Goal: Navigation & Orientation: Find specific page/section

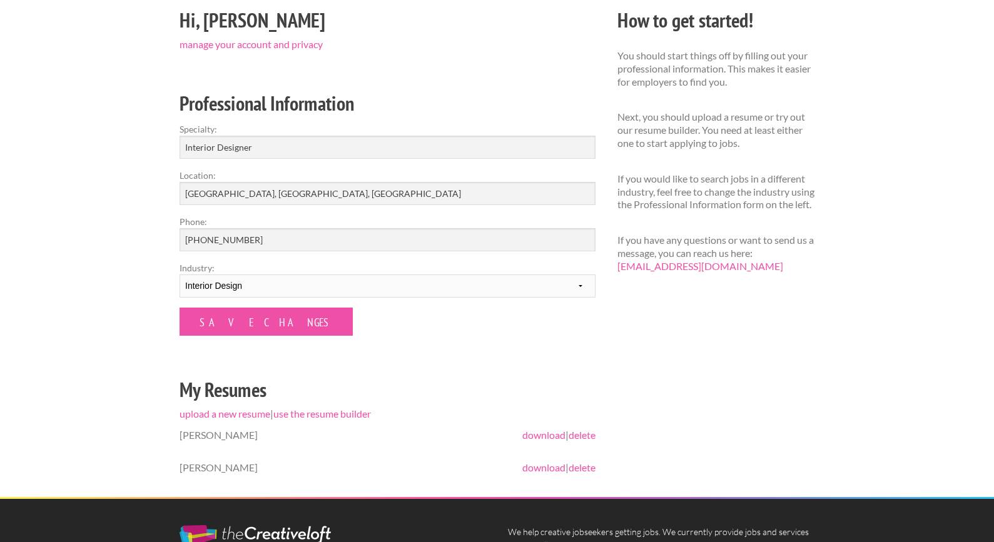
scroll to position [118, 0]
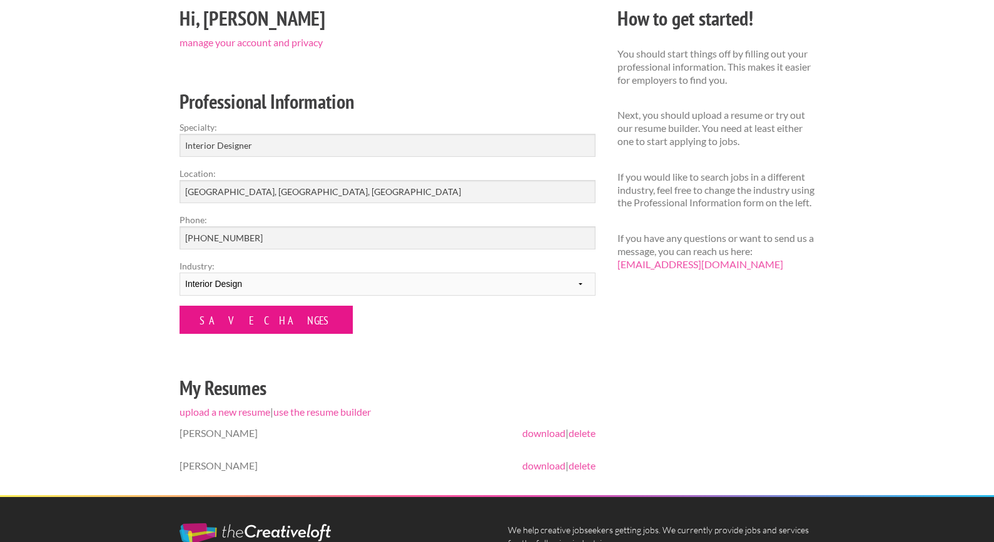
click at [206, 320] on input "Save Changes" at bounding box center [266, 320] width 173 height 28
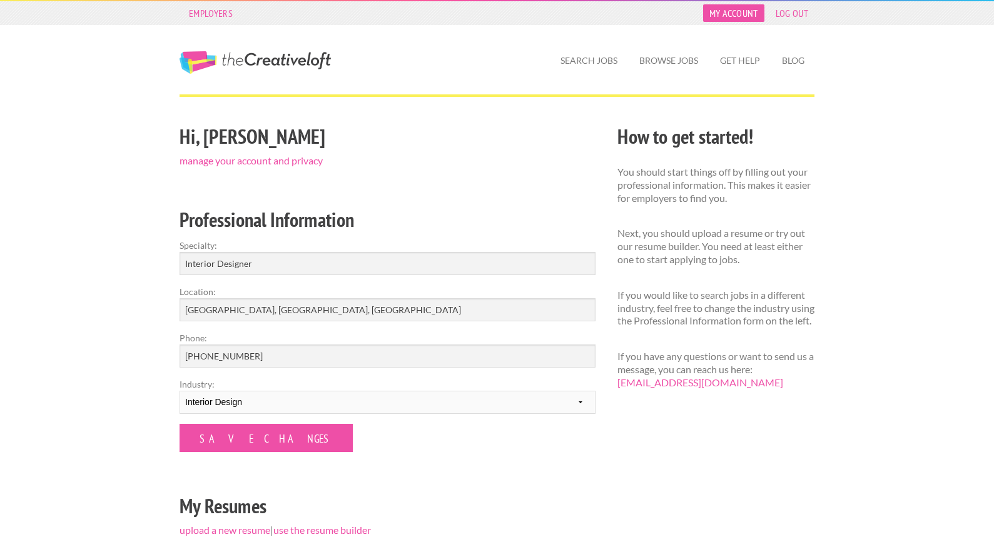
click at [741, 13] on link "My Account" at bounding box center [733, 13] width 61 height 18
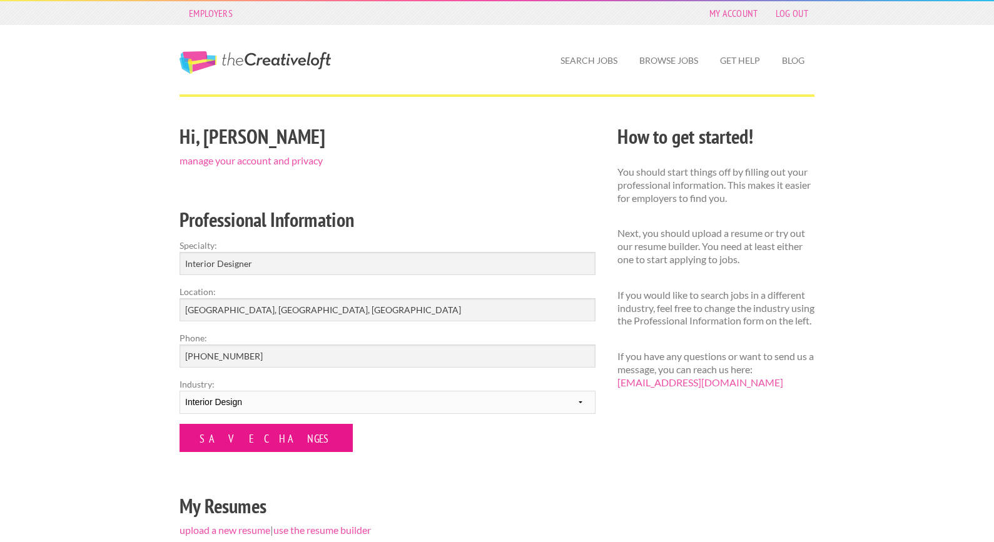
click at [242, 450] on input "Save Changes" at bounding box center [266, 438] width 173 height 28
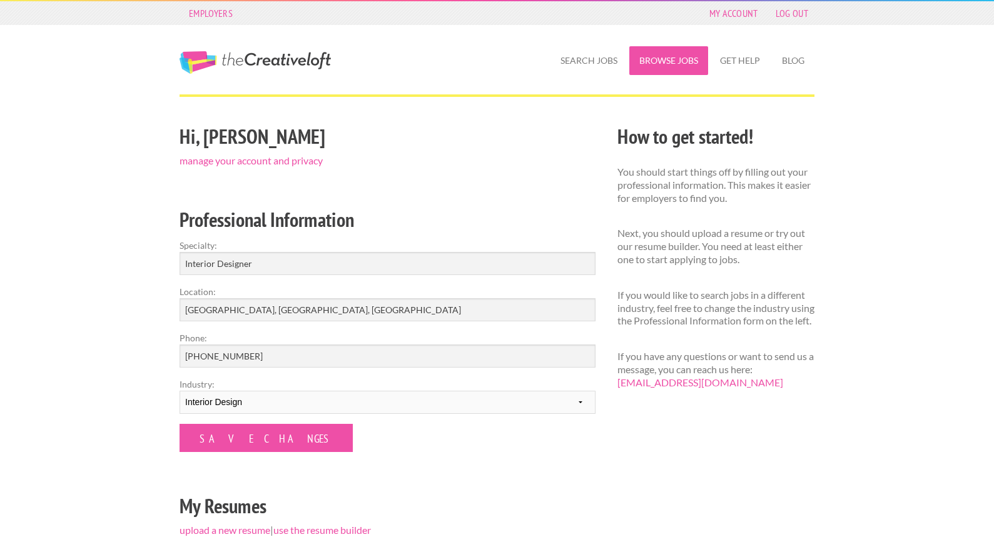
click at [666, 67] on link "Browse Jobs" at bounding box center [668, 60] width 79 height 29
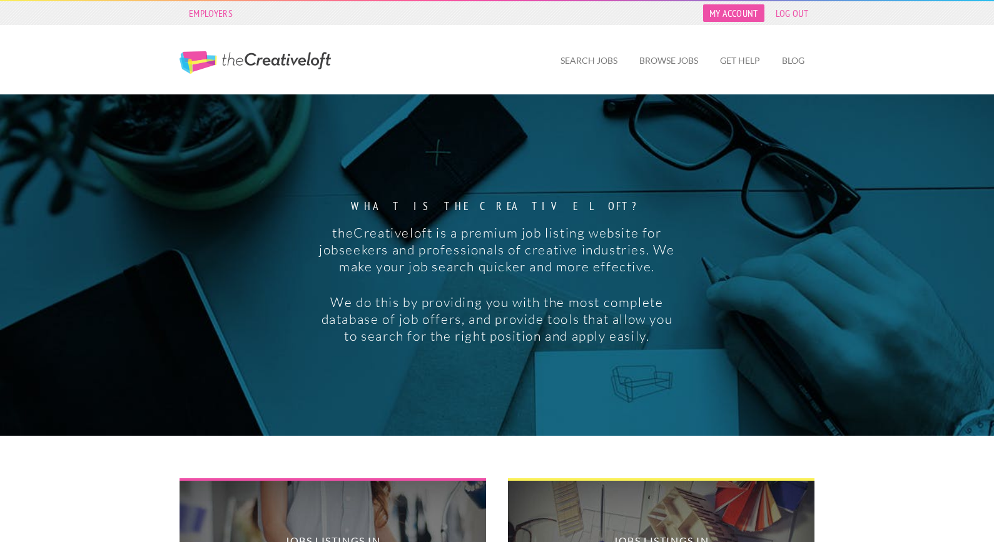
click at [734, 11] on link "My Account" at bounding box center [733, 13] width 61 height 18
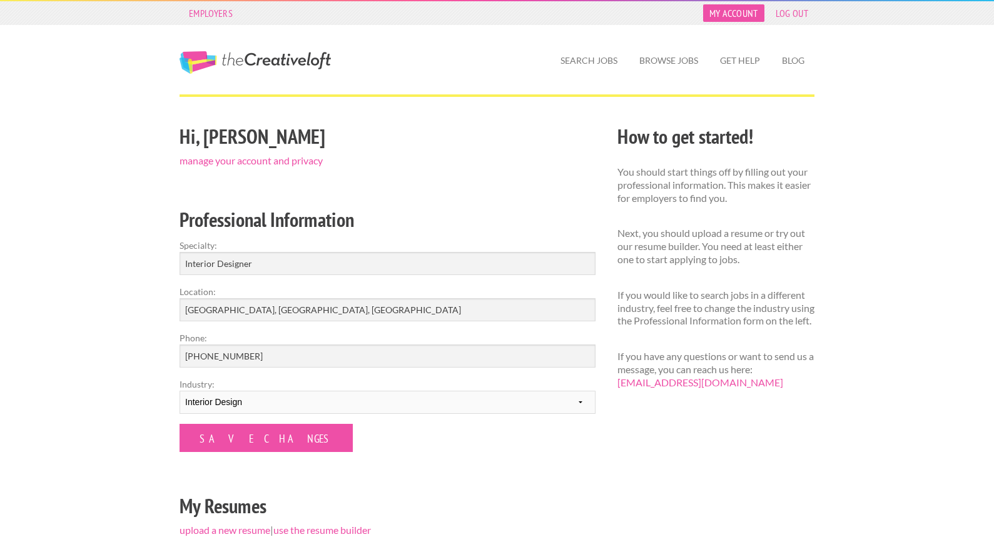
click at [741, 8] on link "My Account" at bounding box center [733, 13] width 61 height 18
click at [732, 66] on link "Get Help" at bounding box center [740, 60] width 60 height 29
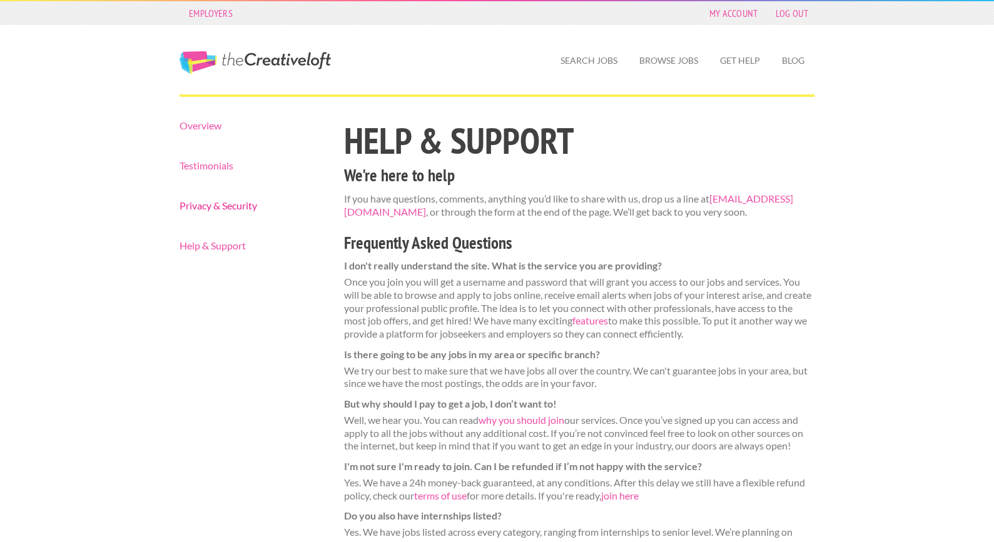
click at [231, 206] on link "Privacy & Security" at bounding box center [251, 206] width 143 height 10
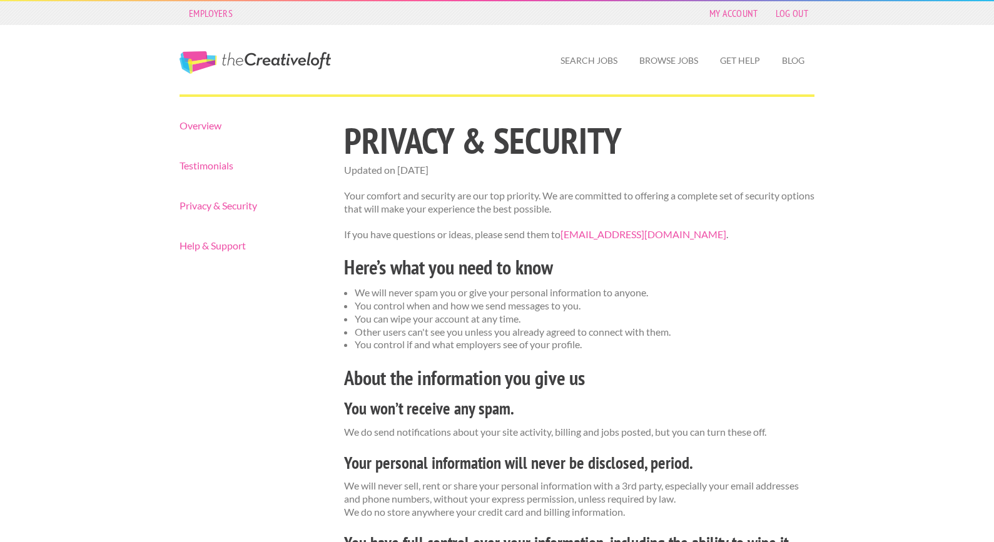
click at [288, 63] on link "The Creative Loft" at bounding box center [255, 62] width 151 height 23
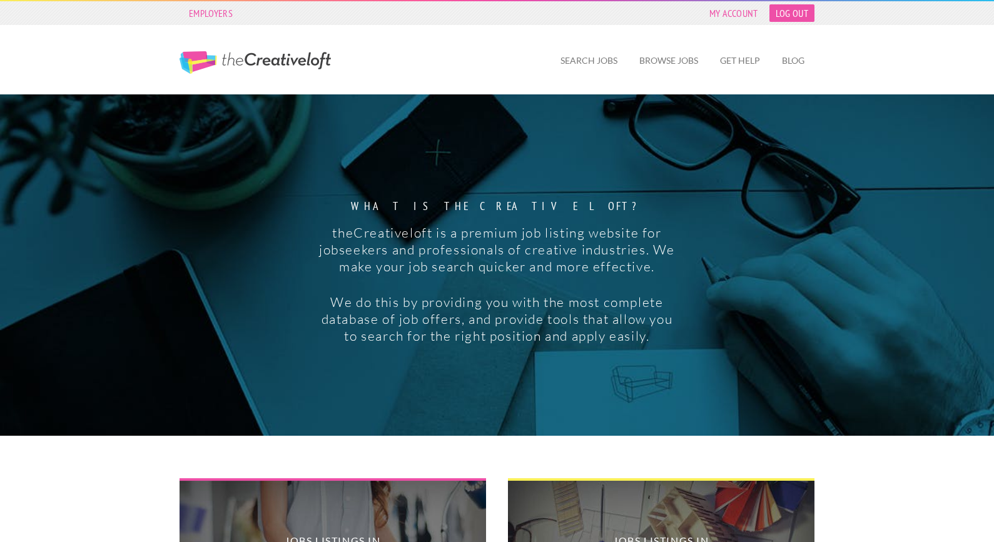
click at [788, 11] on link "Log Out" at bounding box center [792, 13] width 45 height 18
